Goal: Information Seeking & Learning: Learn about a topic

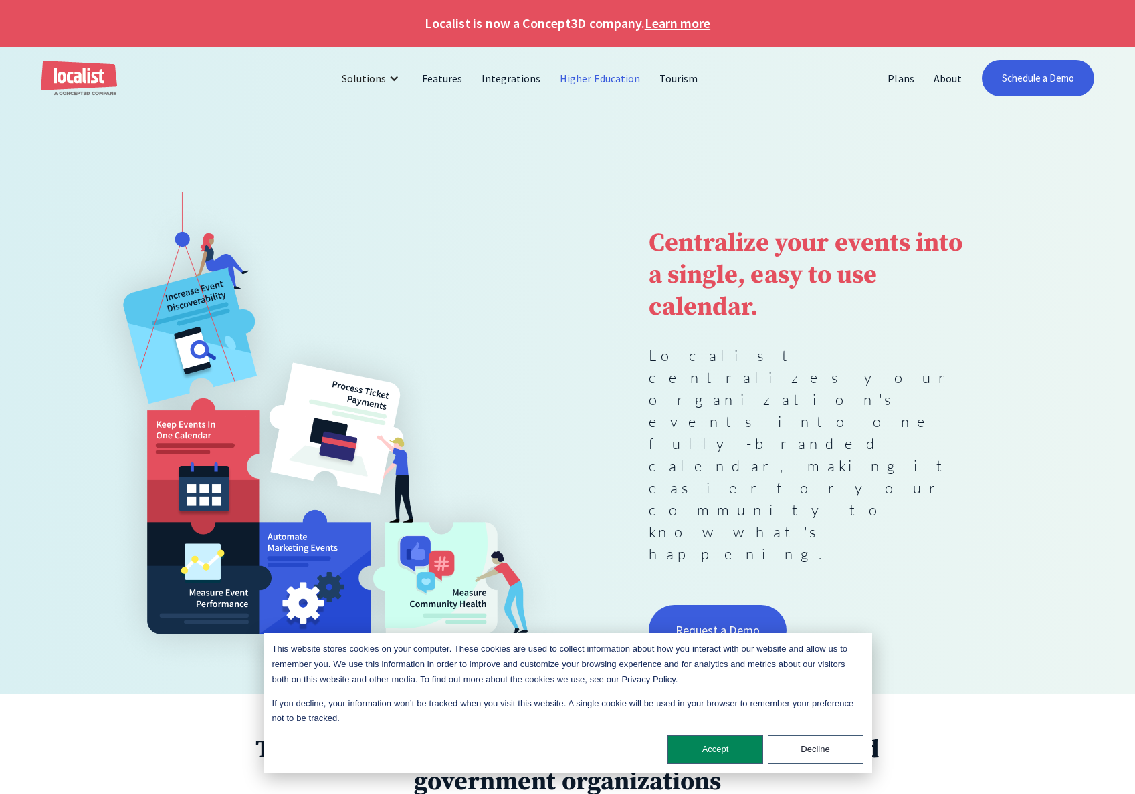
click at [615, 78] on link "Higher Education" at bounding box center [600, 78] width 100 height 32
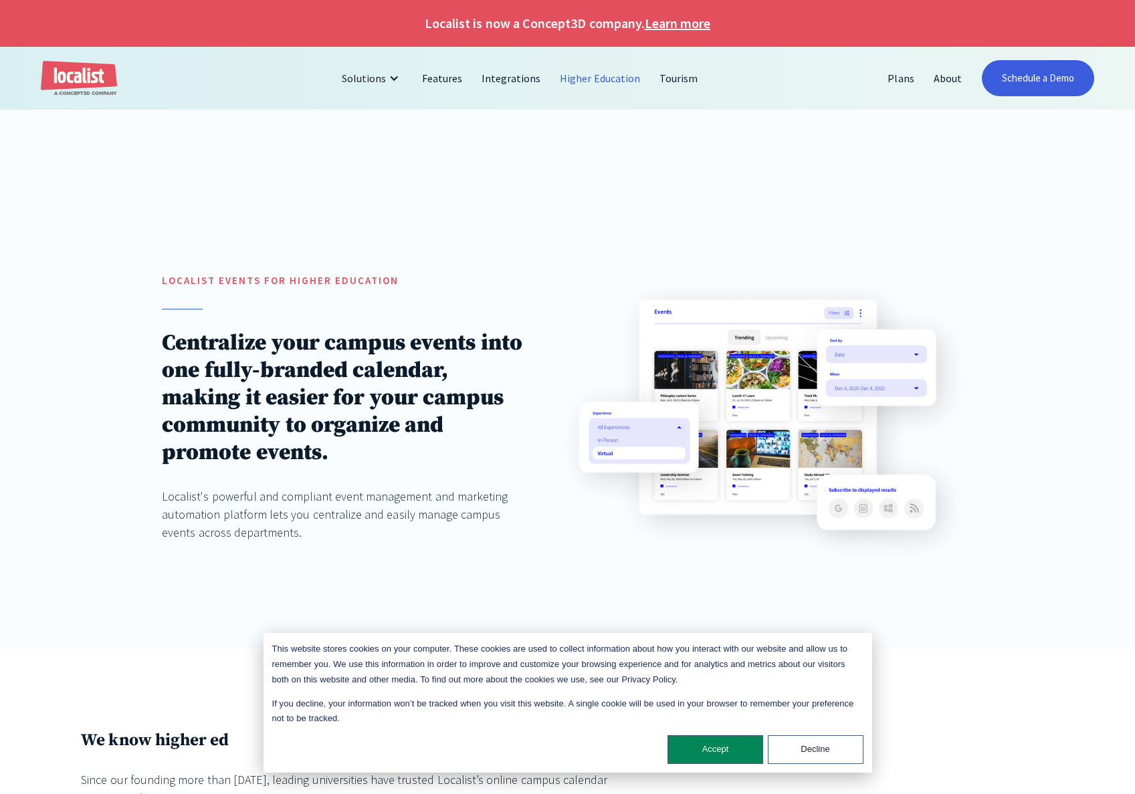
scroll to position [468, 0]
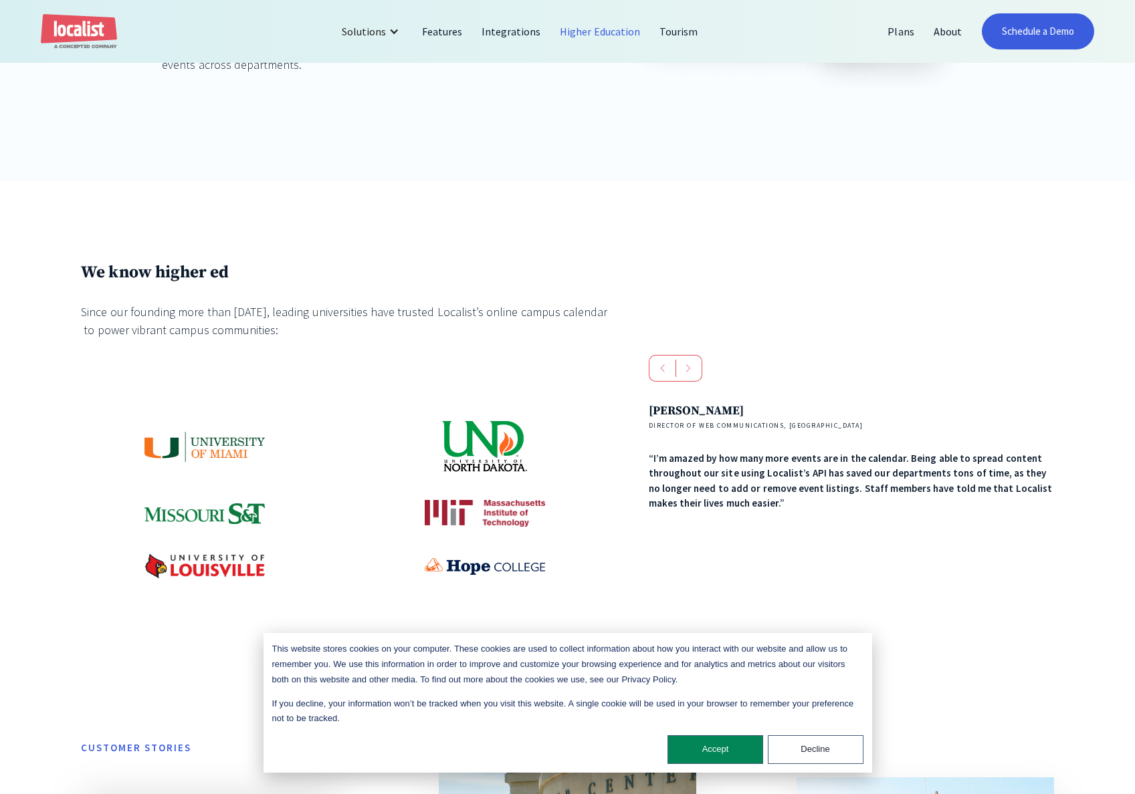
click at [223, 445] on img at bounding box center [204, 446] width 120 height 31
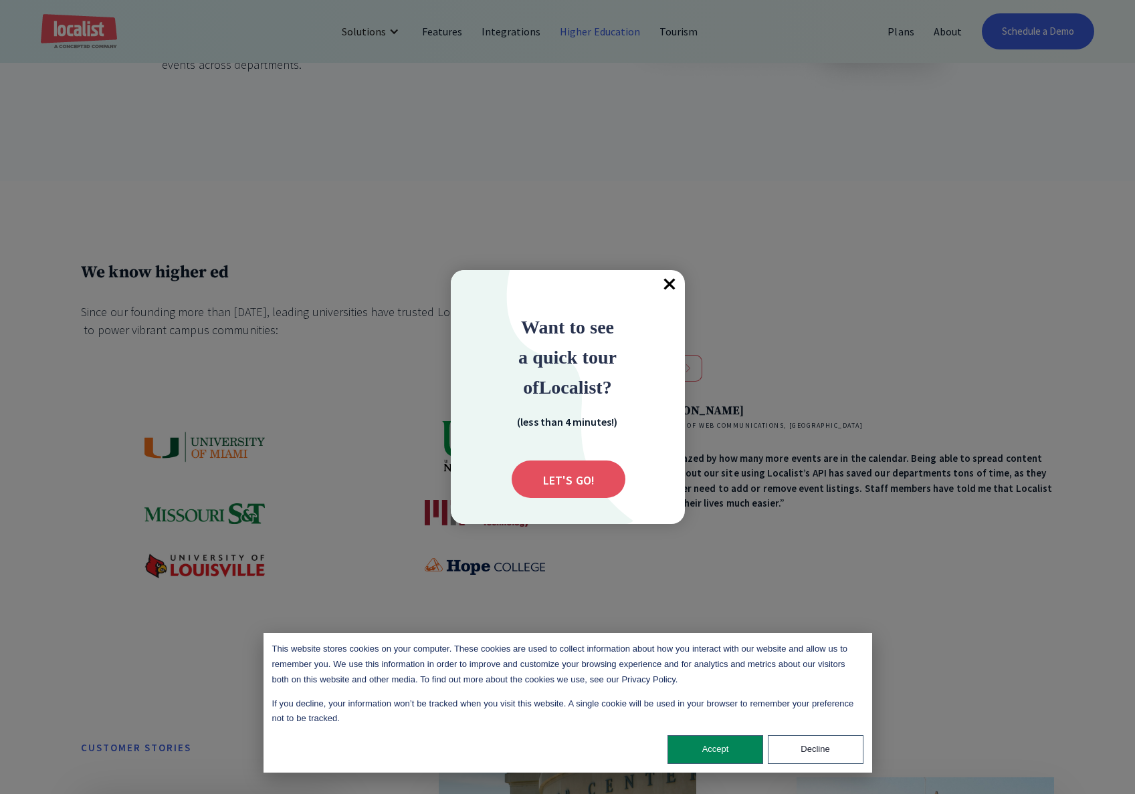
drag, startPoint x: 671, startPoint y: 284, endPoint x: 683, endPoint y: 273, distance: 16.1
click at [671, 284] on span "×" at bounding box center [669, 284] width 29 height 29
